Goal: Share content: Distribute website content to other platforms or users

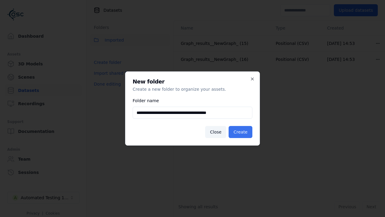
type input "**********"
click at [241, 132] on button "Create" at bounding box center [241, 132] width 24 height 12
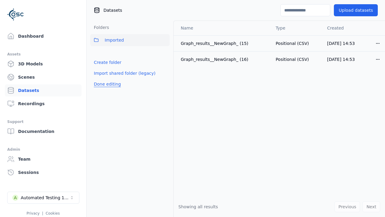
click at [106, 89] on button "Done editing" at bounding box center [107, 84] width 34 height 11
click at [101, 79] on button "Done editing" at bounding box center [107, 84] width 34 height 11
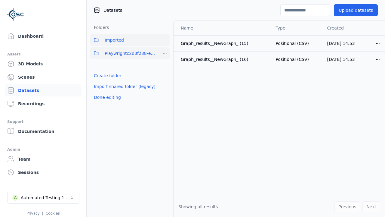
click at [165, 53] on html "Support Dashboard Assets 3D Models Scenes Datasets Recordings Support Documenta…" at bounding box center [192, 108] width 385 height 217
click at [165, 75] on div "Share" at bounding box center [167, 75] width 40 height 10
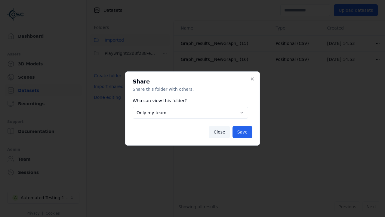
click at [190, 113] on button "Only my team" at bounding box center [191, 113] width 116 height 12
